Goal: Find specific page/section: Find specific page/section

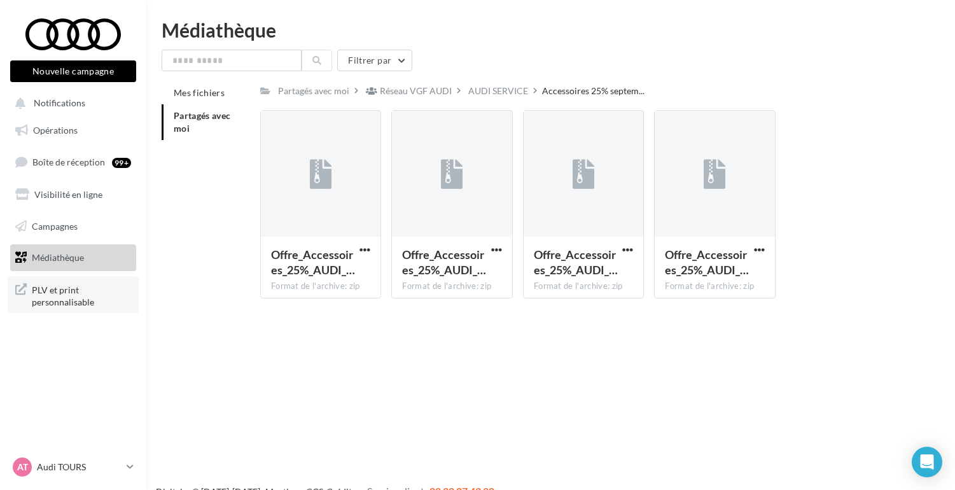
click at [69, 298] on span "PLV et print personnalisable" at bounding box center [81, 294] width 99 height 27
